Goal: Task Accomplishment & Management: Use online tool/utility

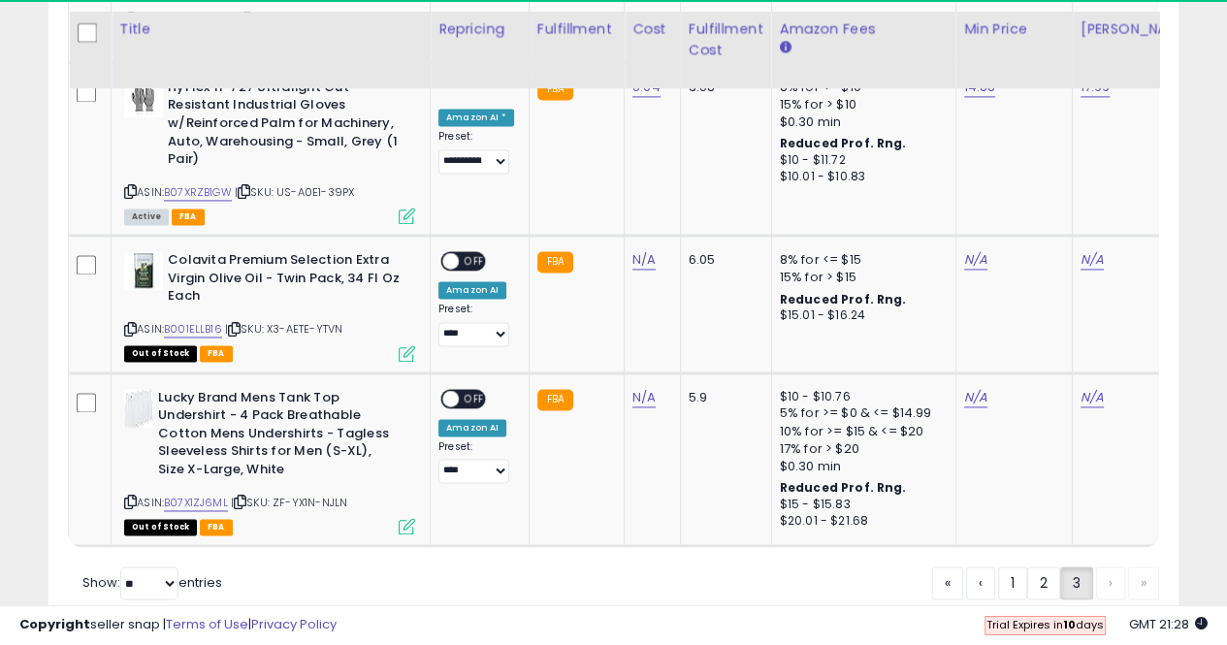
scroll to position [2315, 0]
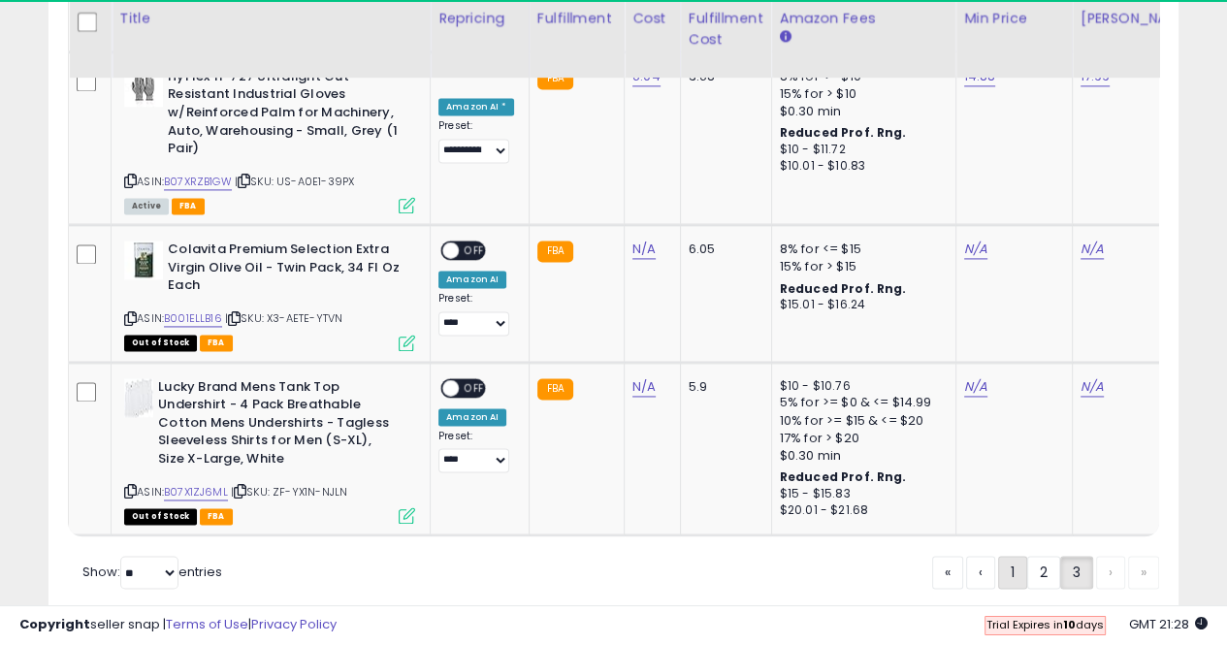
click at [999, 556] on link "1" at bounding box center [1012, 572] width 29 height 33
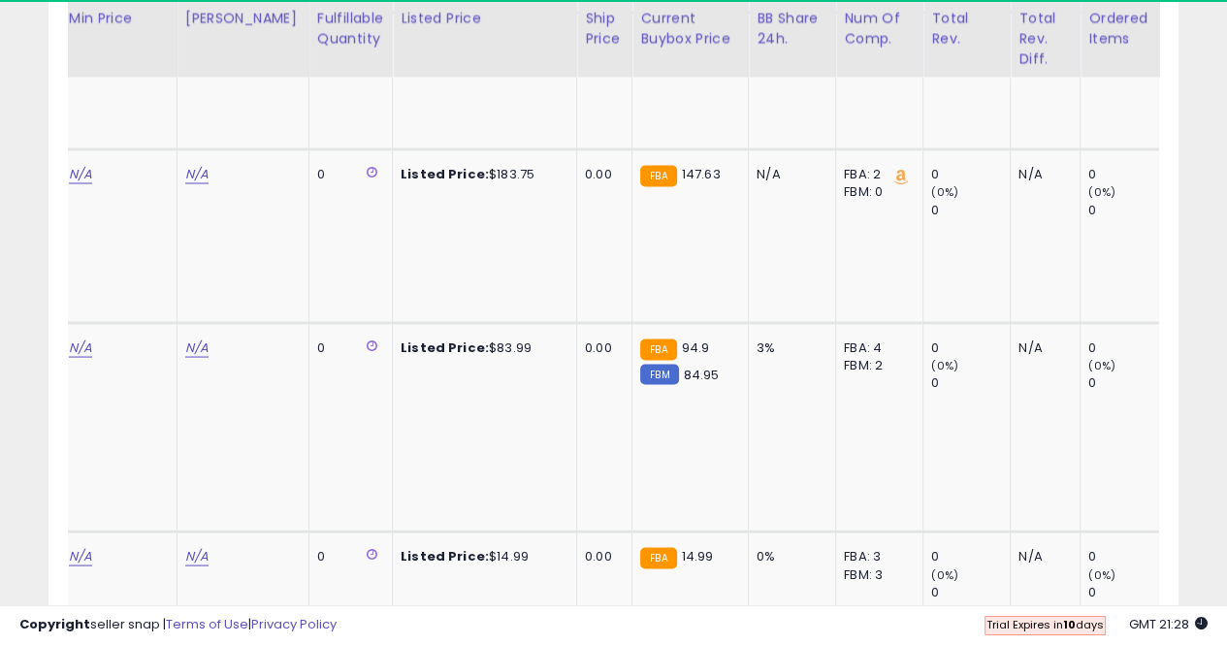
scroll to position [0, 1044]
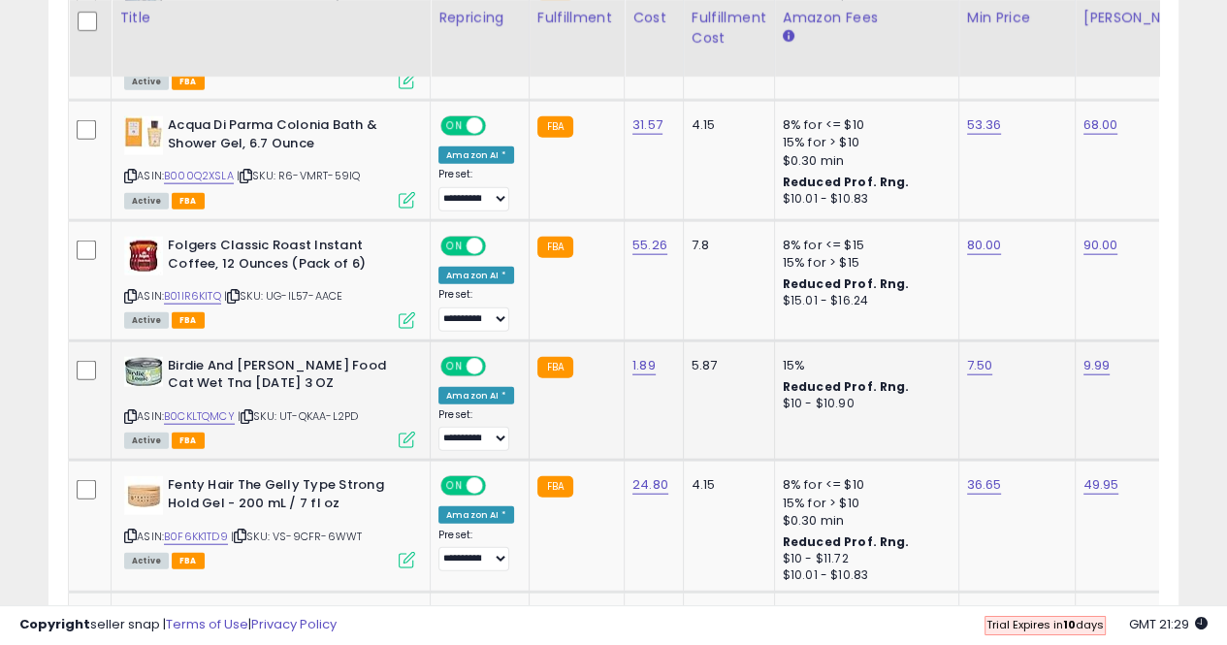
click at [477, 358] on span at bounding box center [475, 366] width 16 height 16
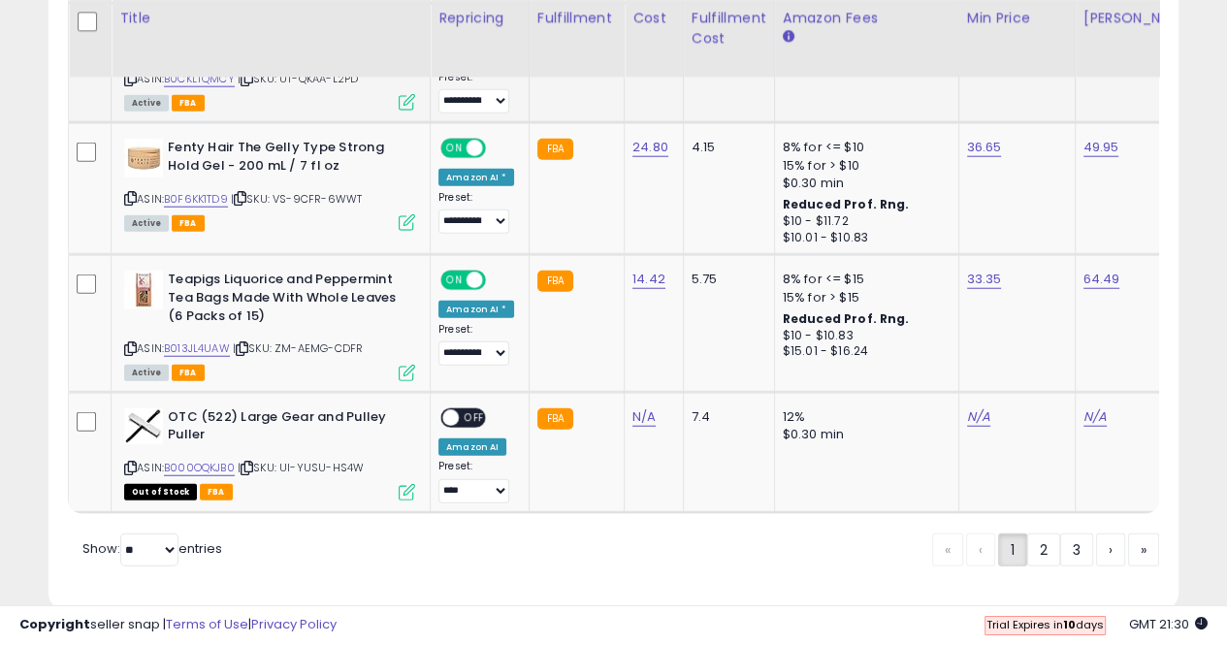
scroll to position [4149, 0]
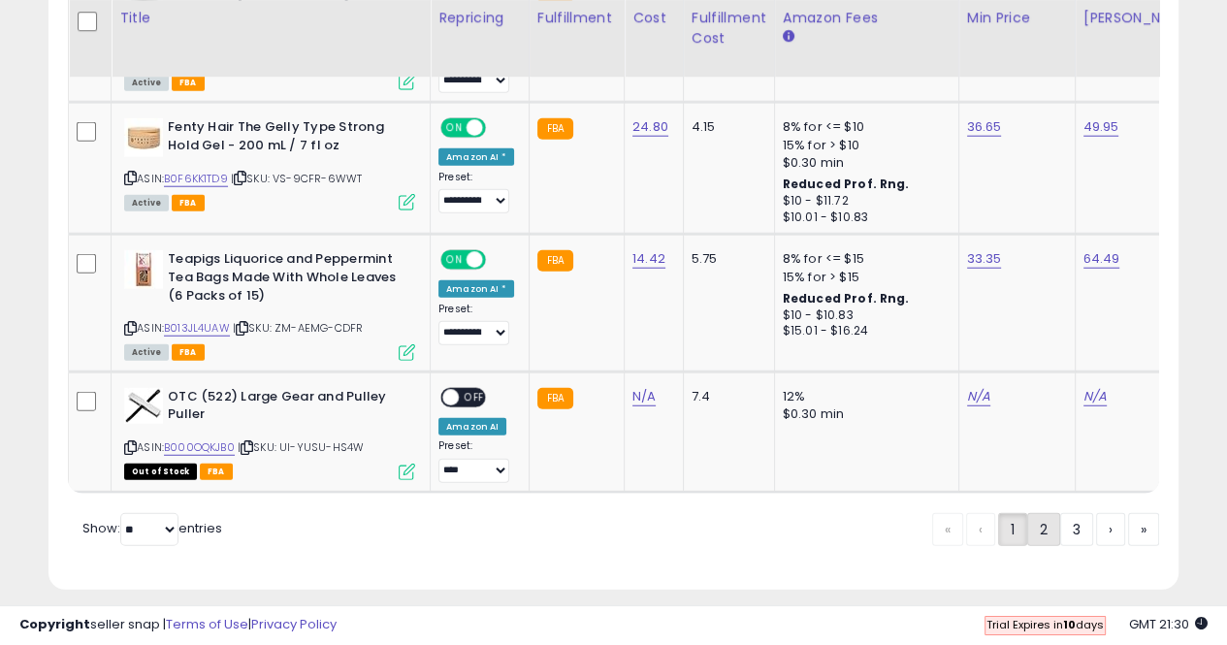
click at [1045, 520] on link "2" at bounding box center [1044, 529] width 33 height 33
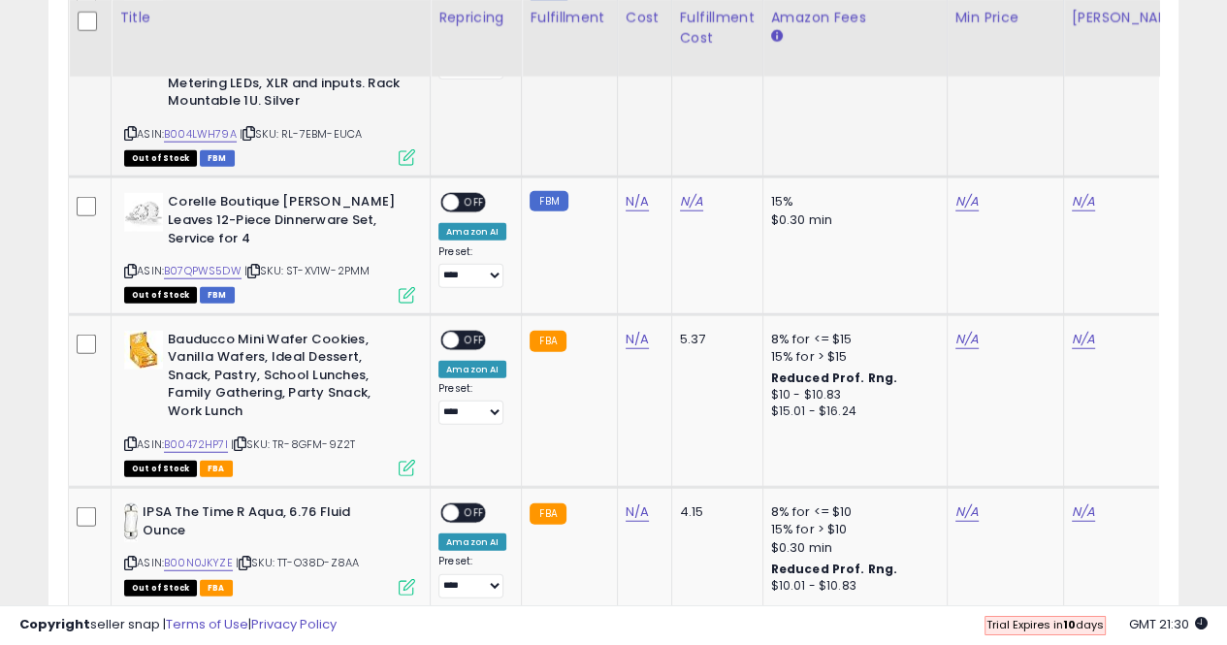
scroll to position [4179, 0]
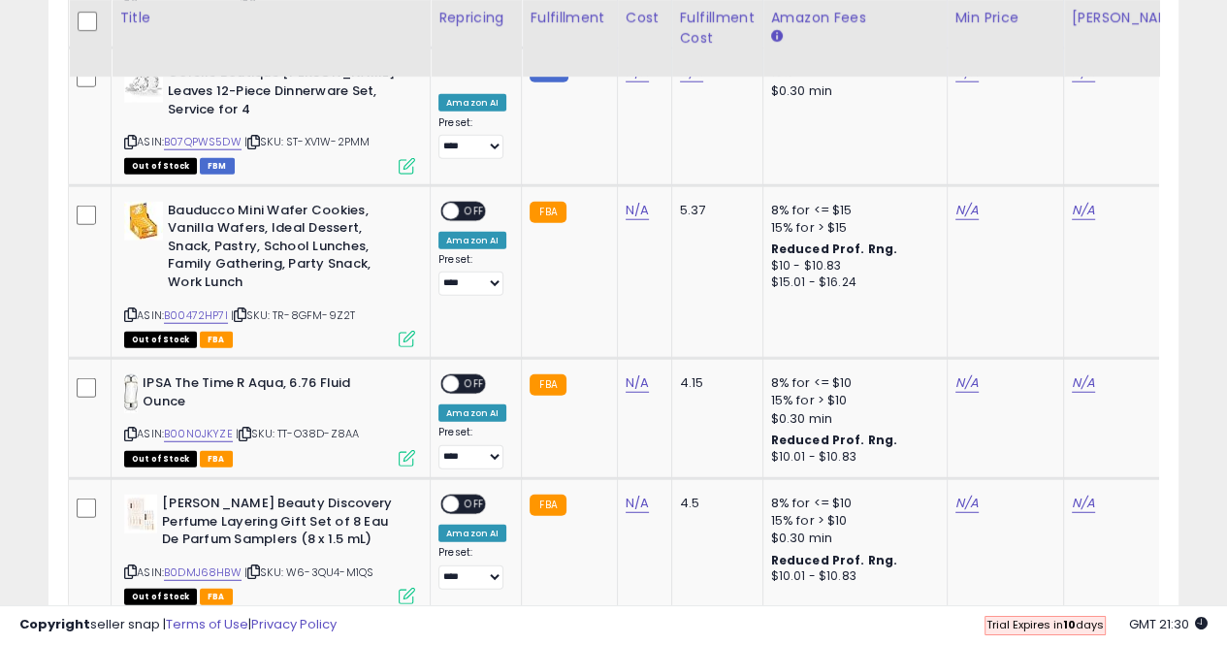
click at [1076, 637] on link "3" at bounding box center [1077, 653] width 33 height 33
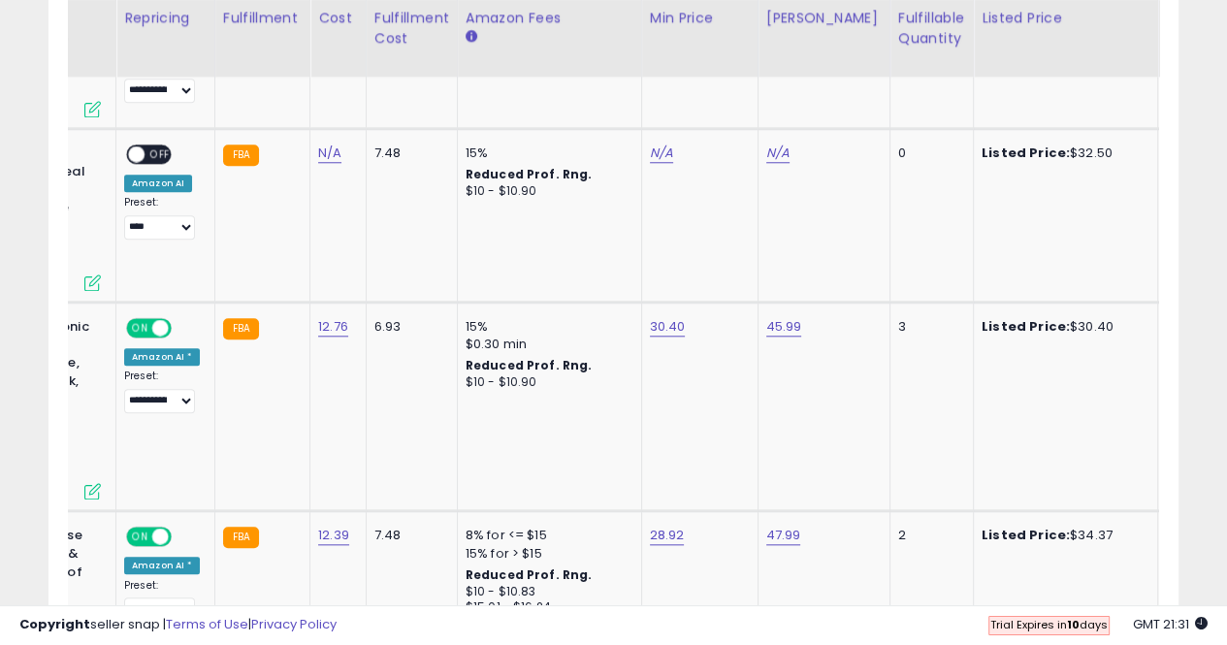
scroll to position [0, 0]
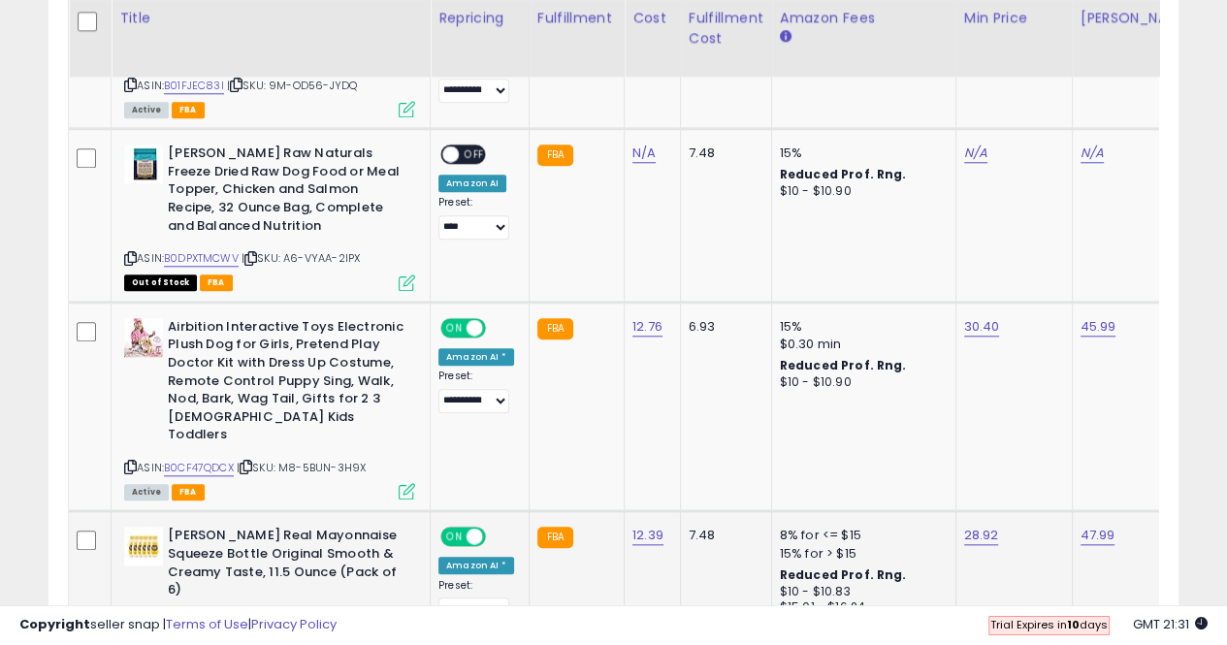
click at [474, 529] on span at bounding box center [475, 537] width 16 height 16
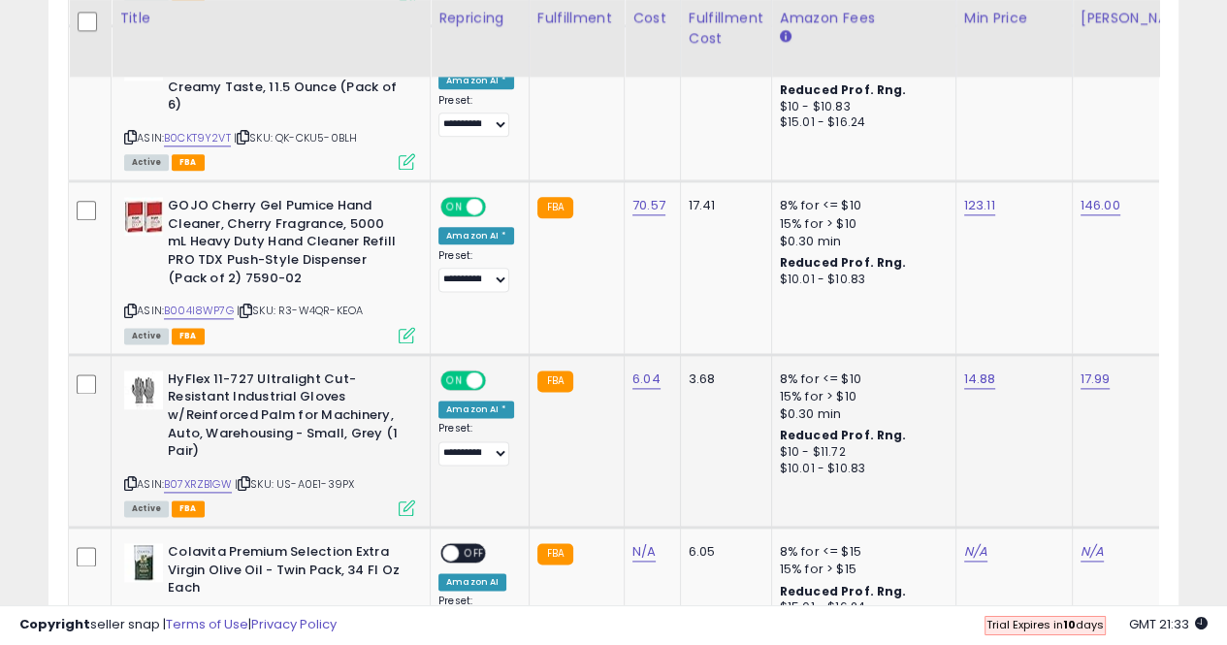
click at [473, 372] on span at bounding box center [475, 380] width 16 height 16
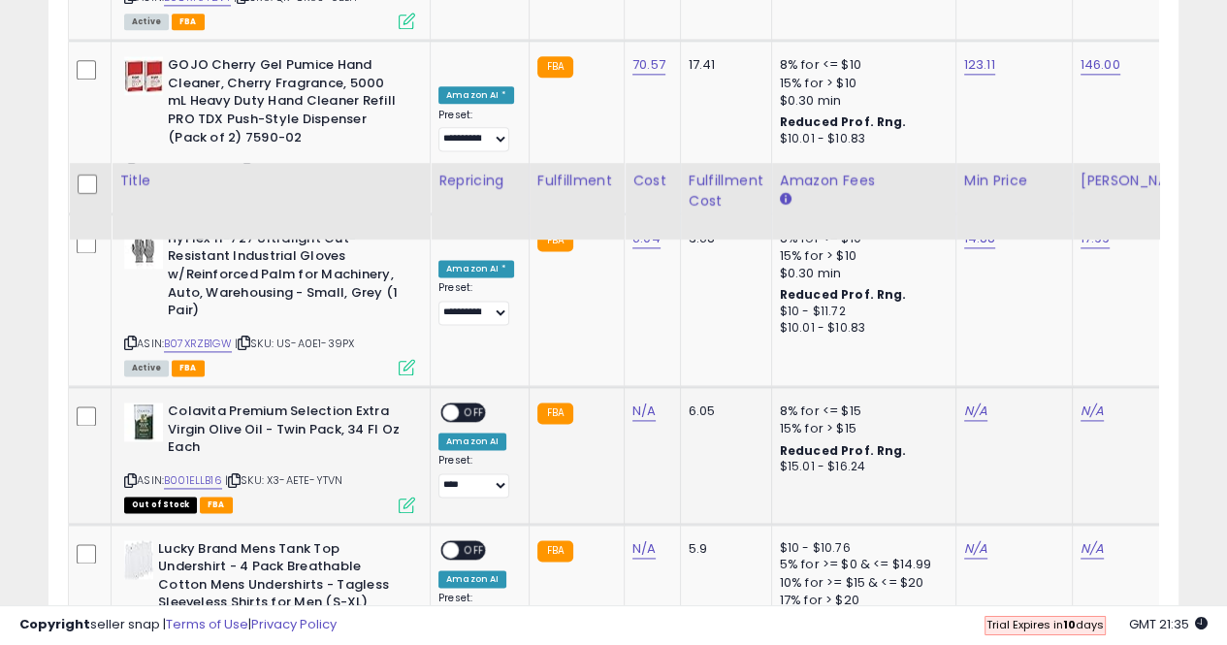
scroll to position [2315, 0]
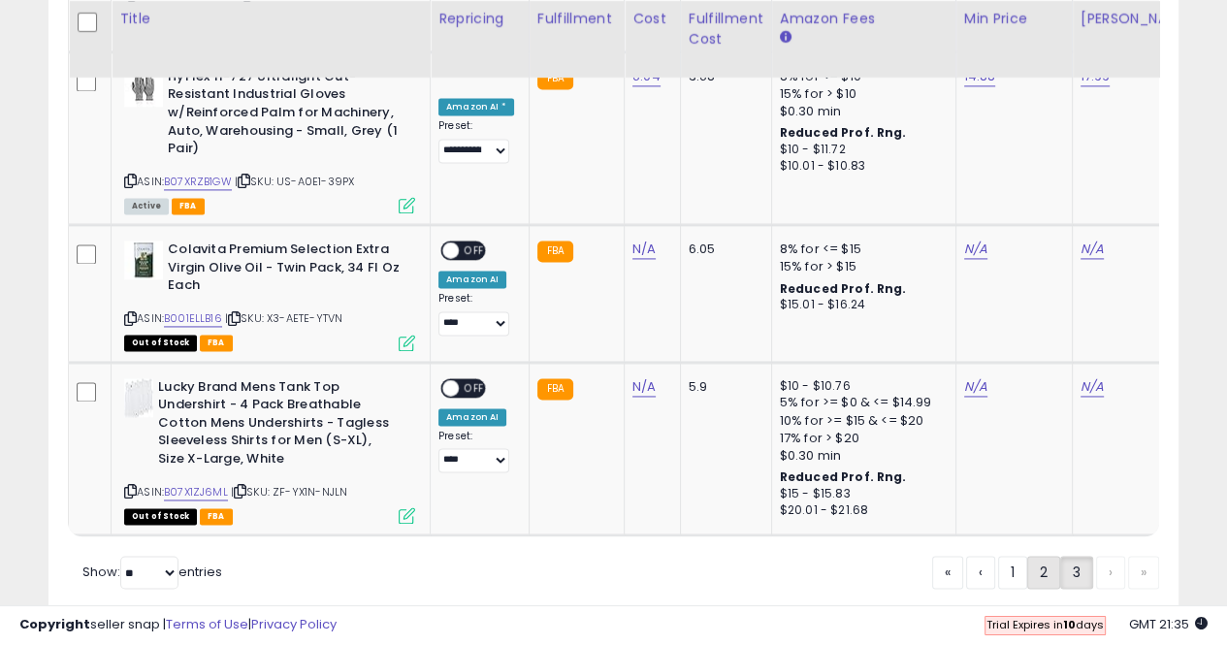
click at [1029, 556] on link "2" at bounding box center [1044, 572] width 33 height 33
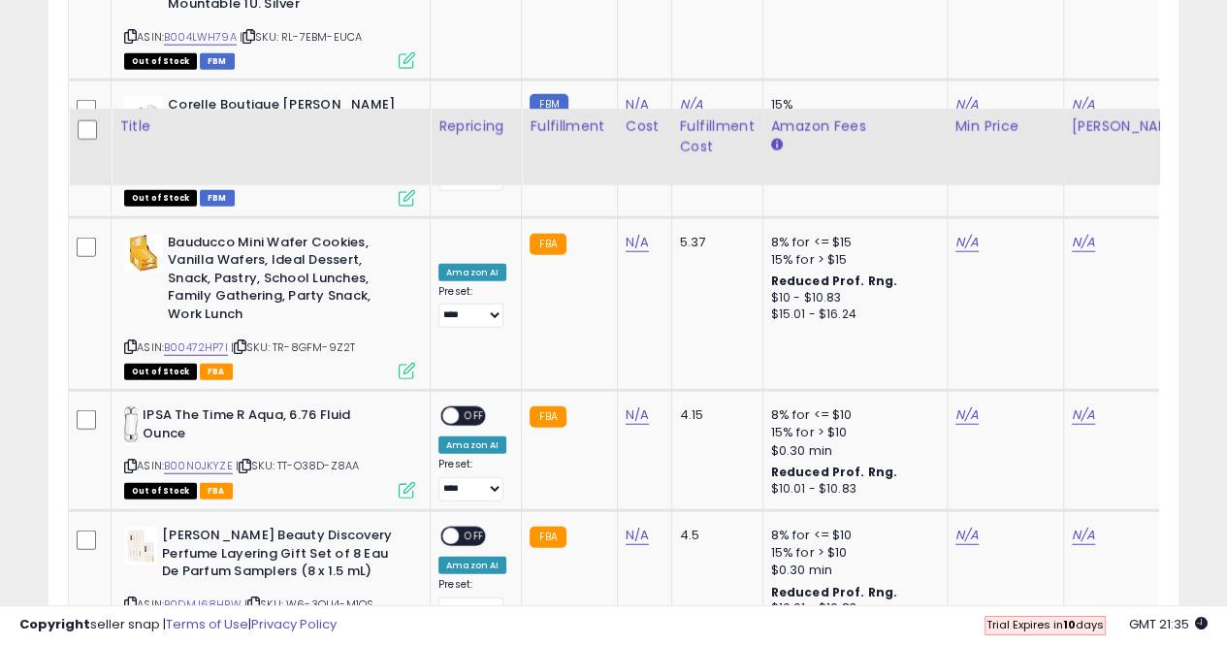
scroll to position [4256, 0]
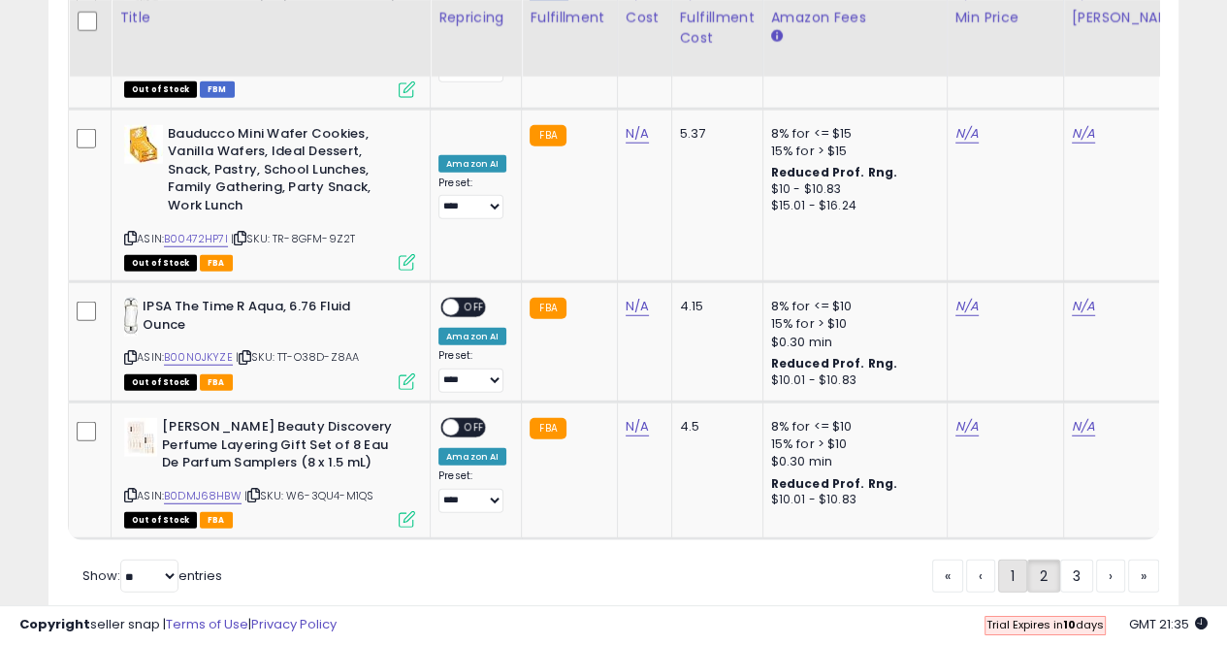
click at [1009, 560] on link "1" at bounding box center [1012, 576] width 29 height 33
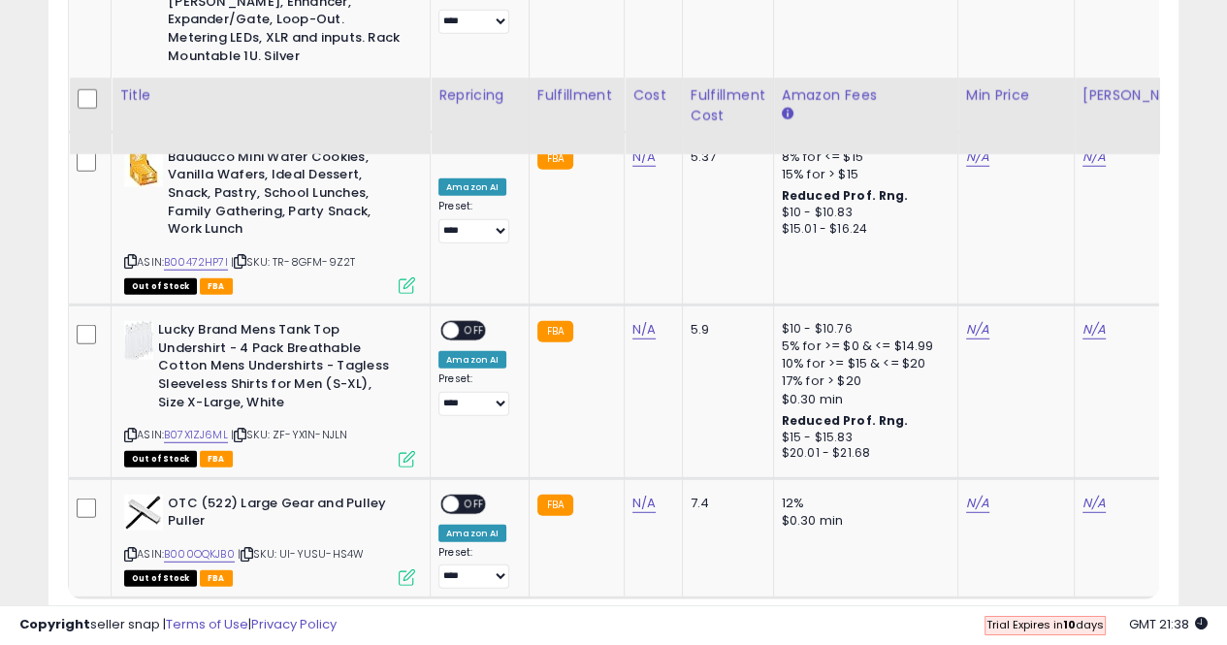
scroll to position [4434, 0]
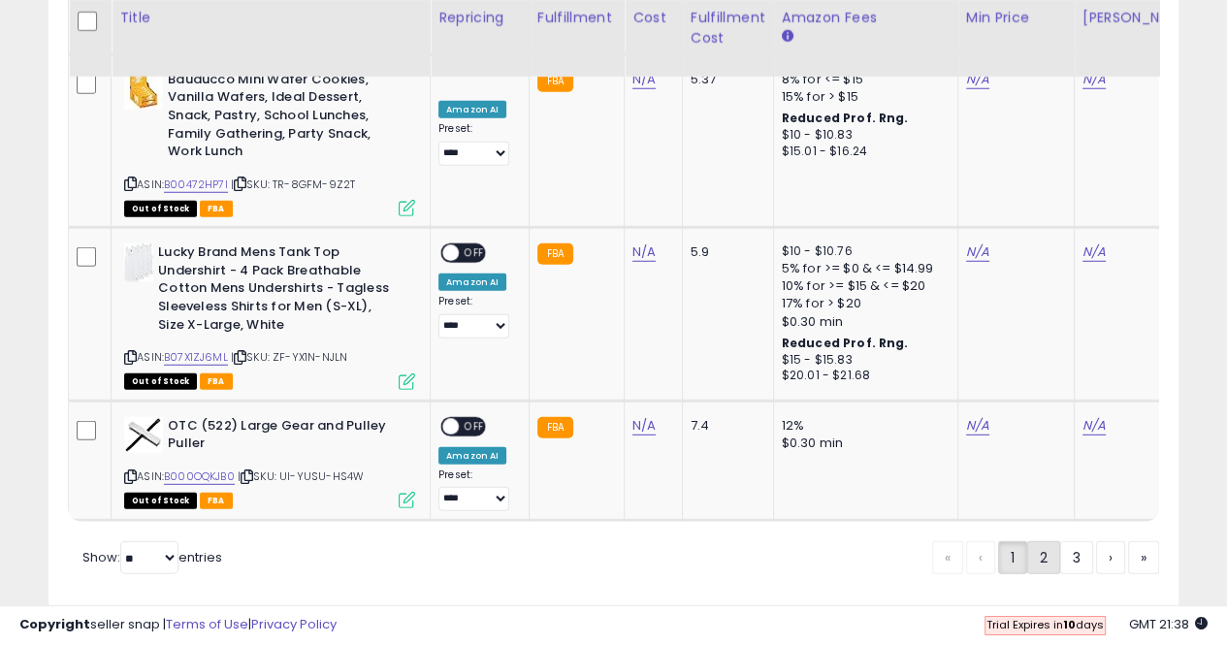
click at [1039, 541] on link "2" at bounding box center [1044, 557] width 33 height 33
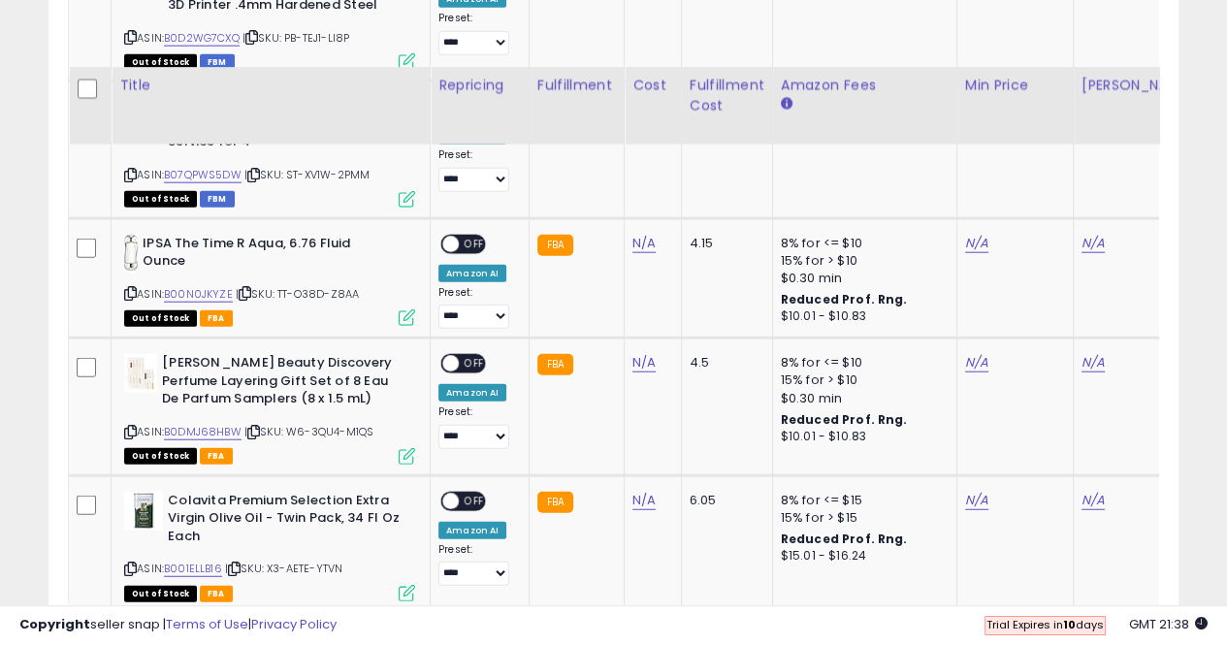
scroll to position [4052, 0]
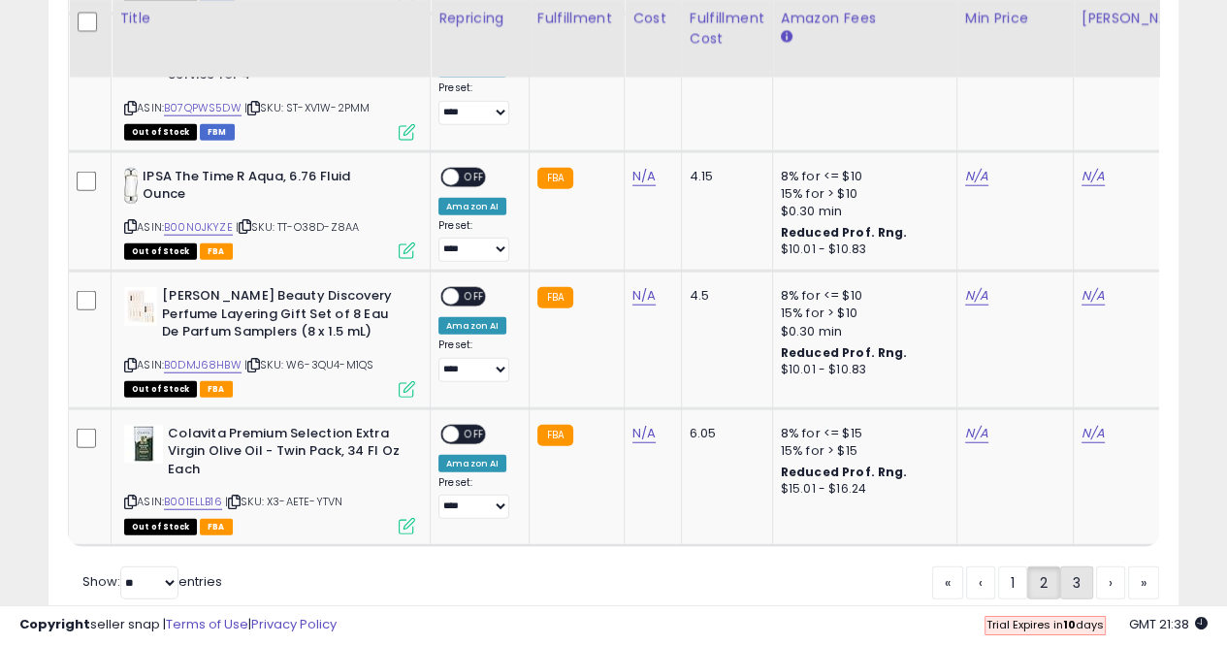
click at [1074, 567] on link "3" at bounding box center [1077, 583] width 33 height 33
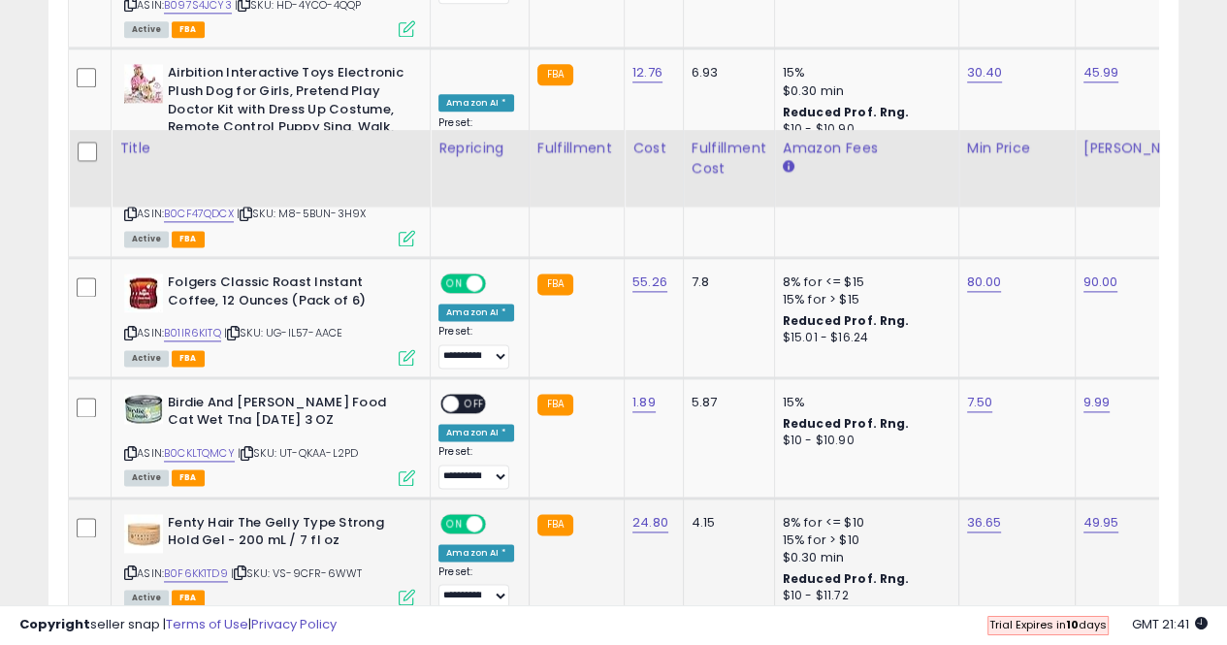
scroll to position [2234, 0]
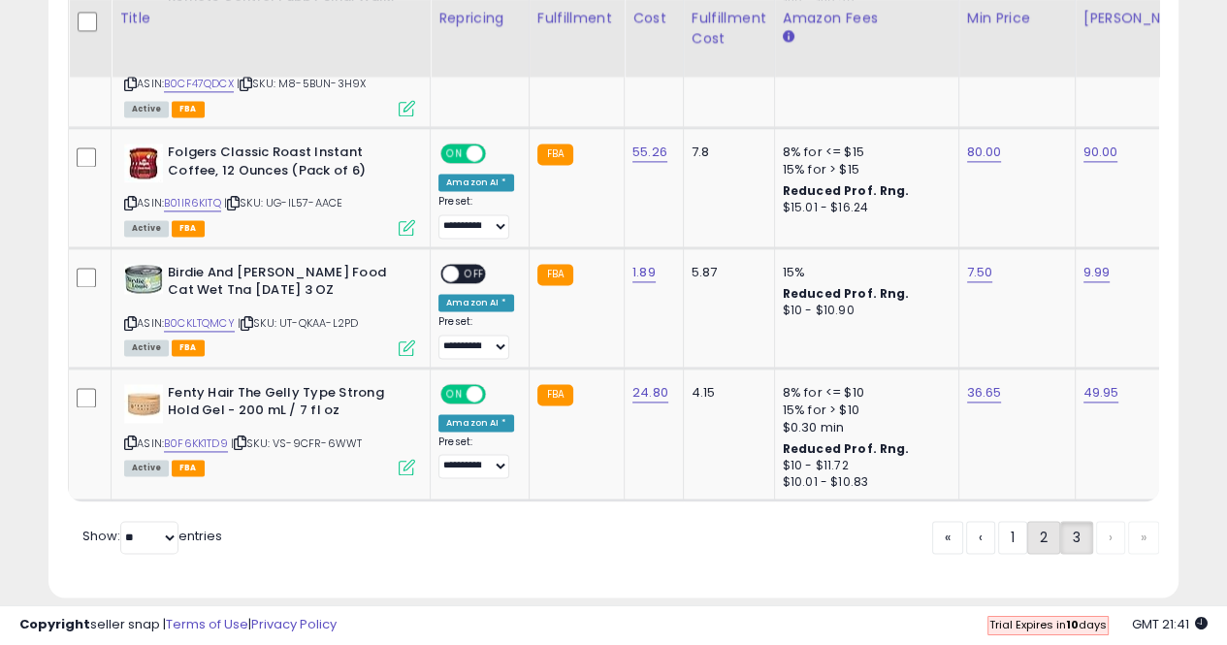
click at [1045, 521] on link "2" at bounding box center [1044, 537] width 33 height 33
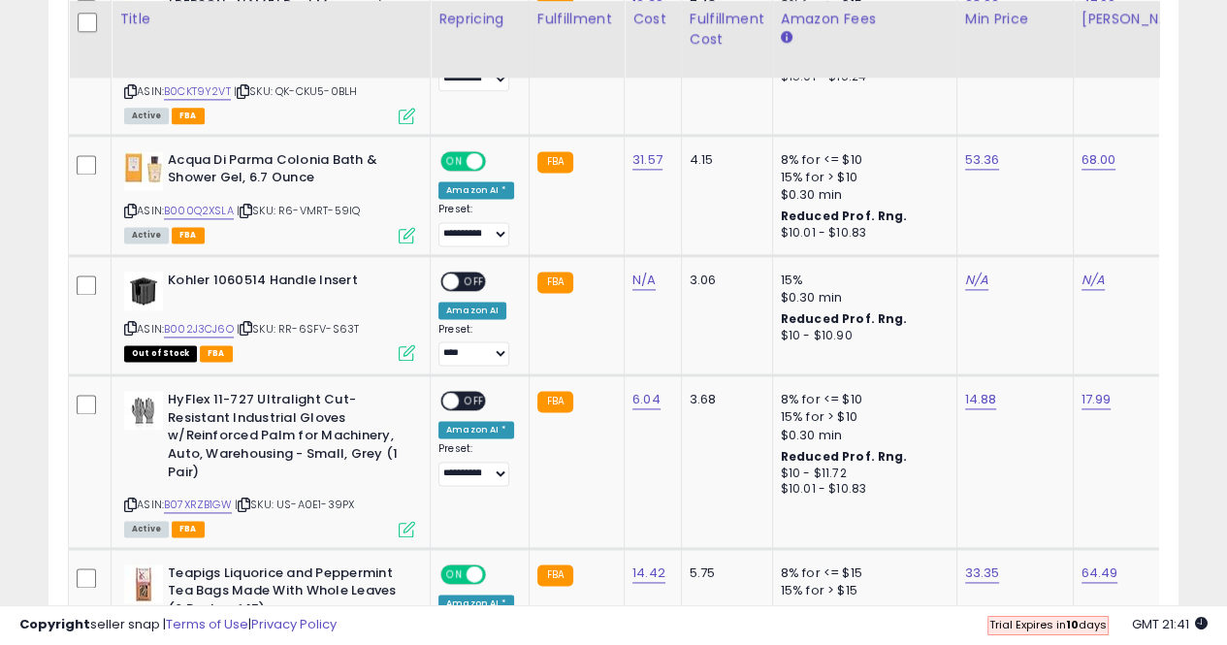
scroll to position [2304, 0]
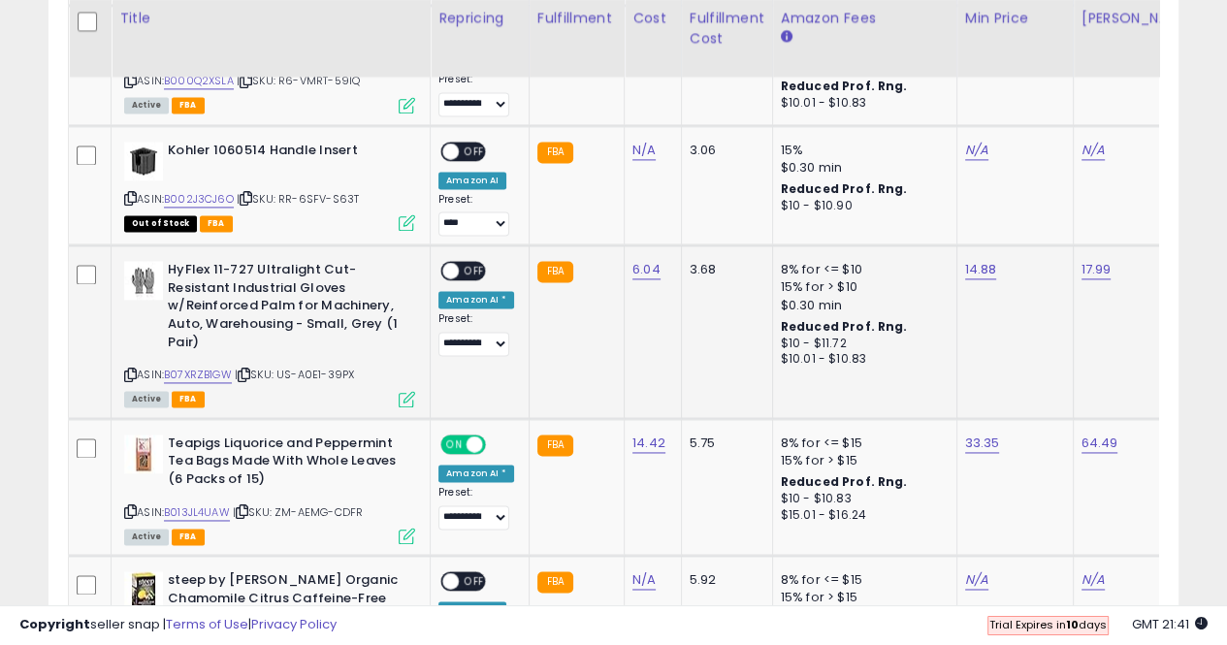
click at [278, 367] on span "| SKU: US-A0E1-39PX" at bounding box center [294, 375] width 119 height 16
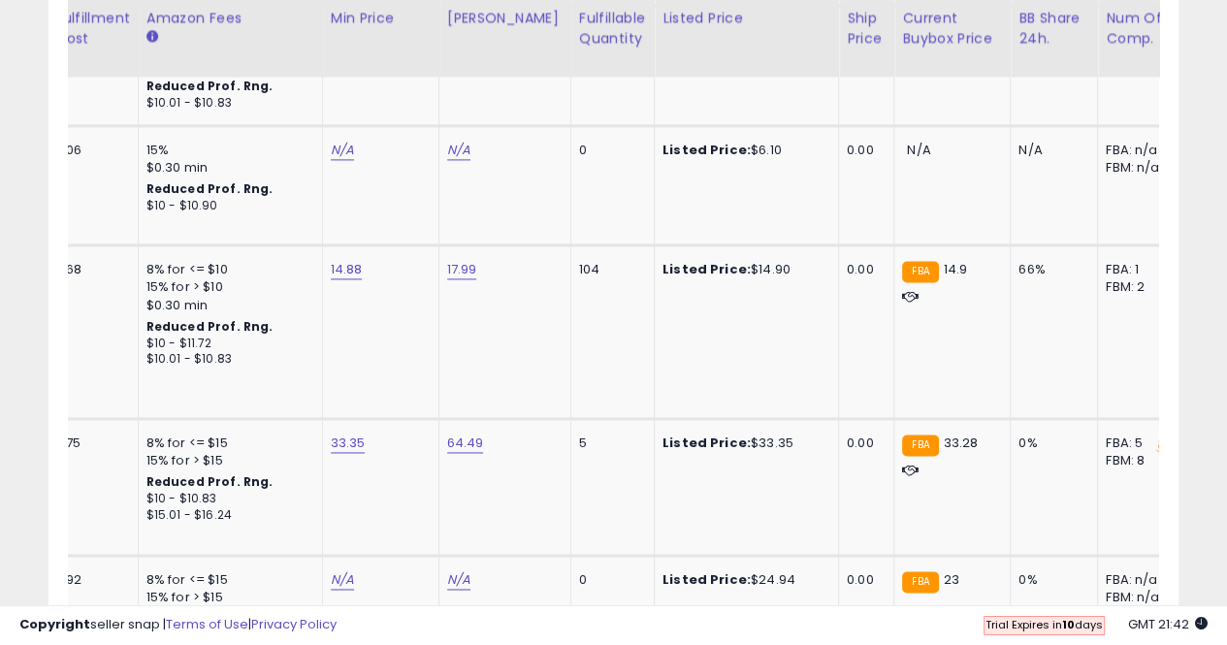
scroll to position [0, 638]
